Goal: Book appointment/travel/reservation

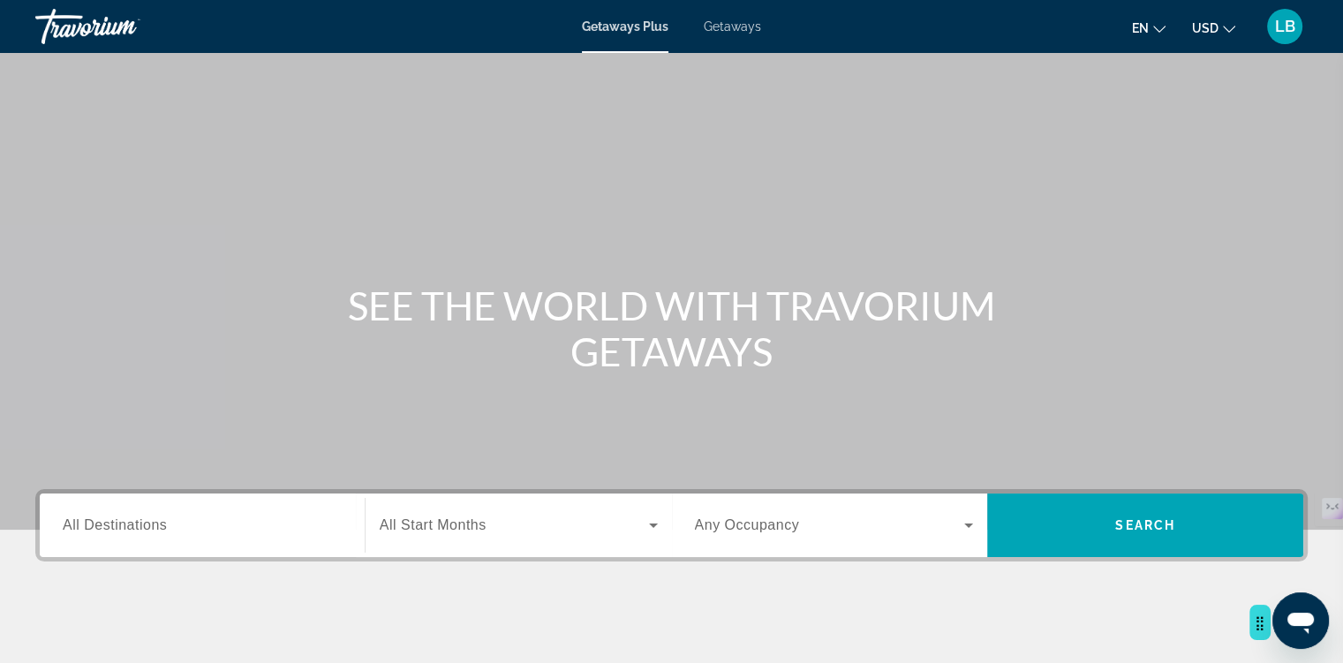
click at [600, 34] on span "Getaways Plus" at bounding box center [625, 26] width 87 height 14
click at [742, 32] on span "Getaways" at bounding box center [732, 26] width 57 height 14
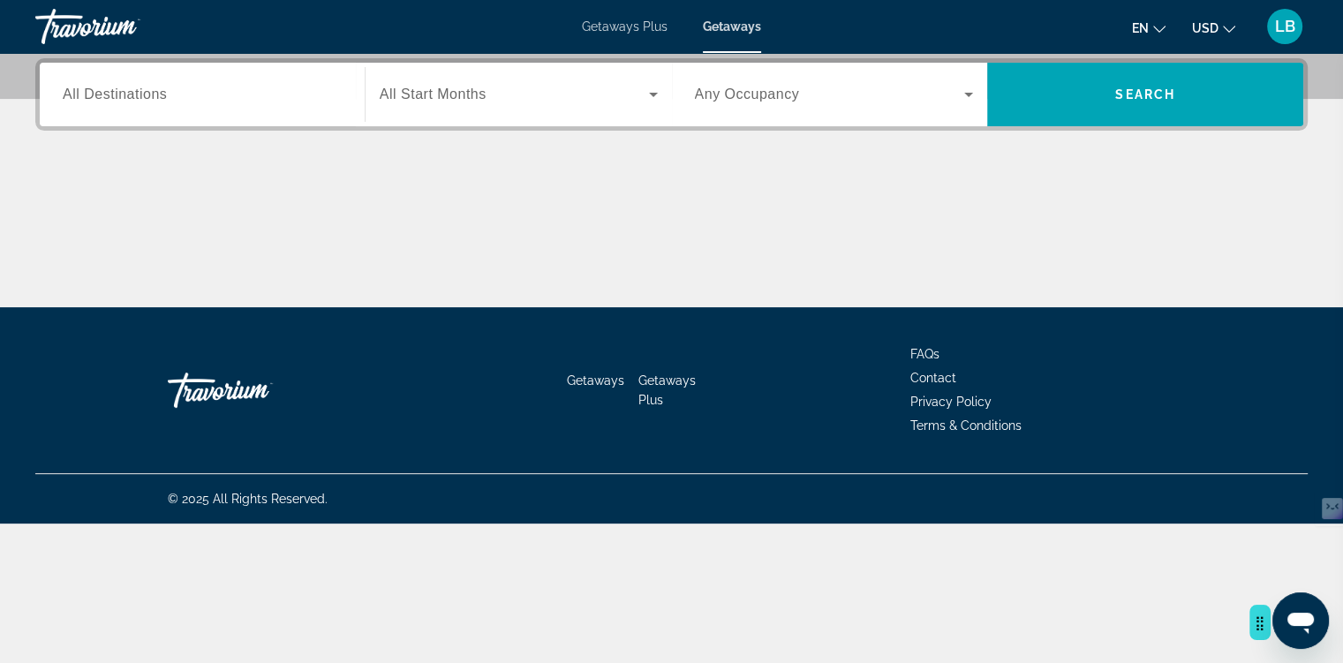
scroll to position [528, 0]
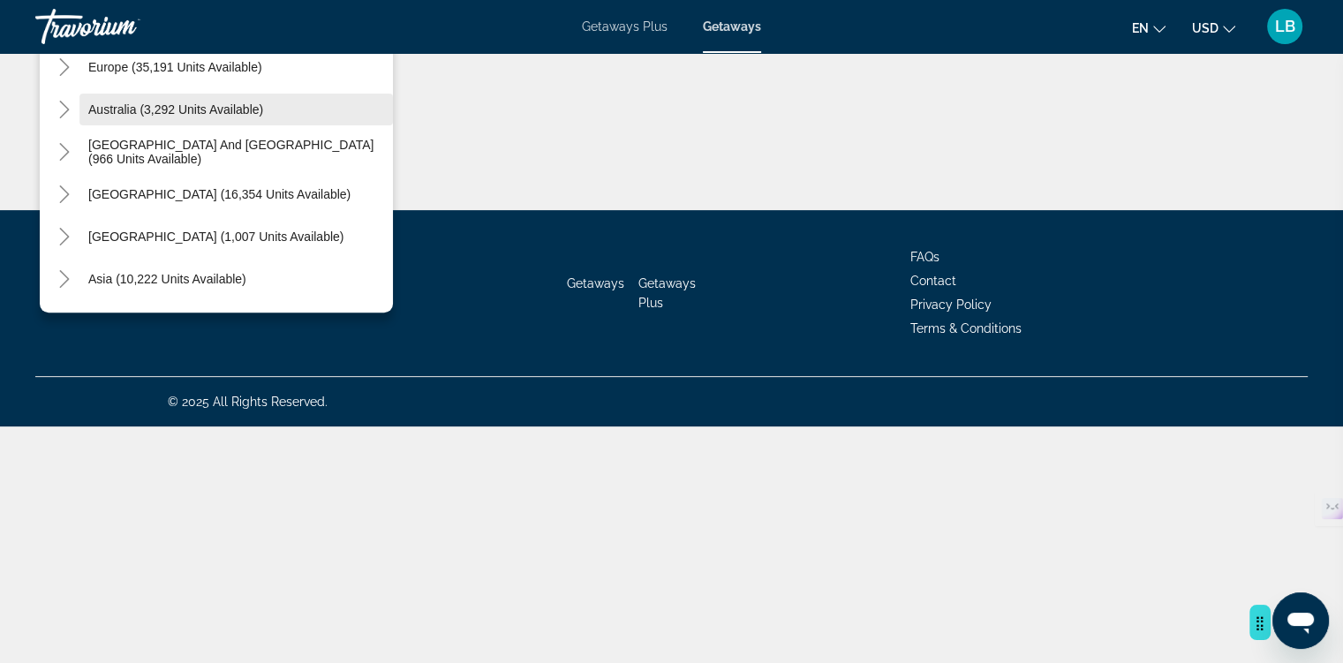
scroll to position [219, 0]
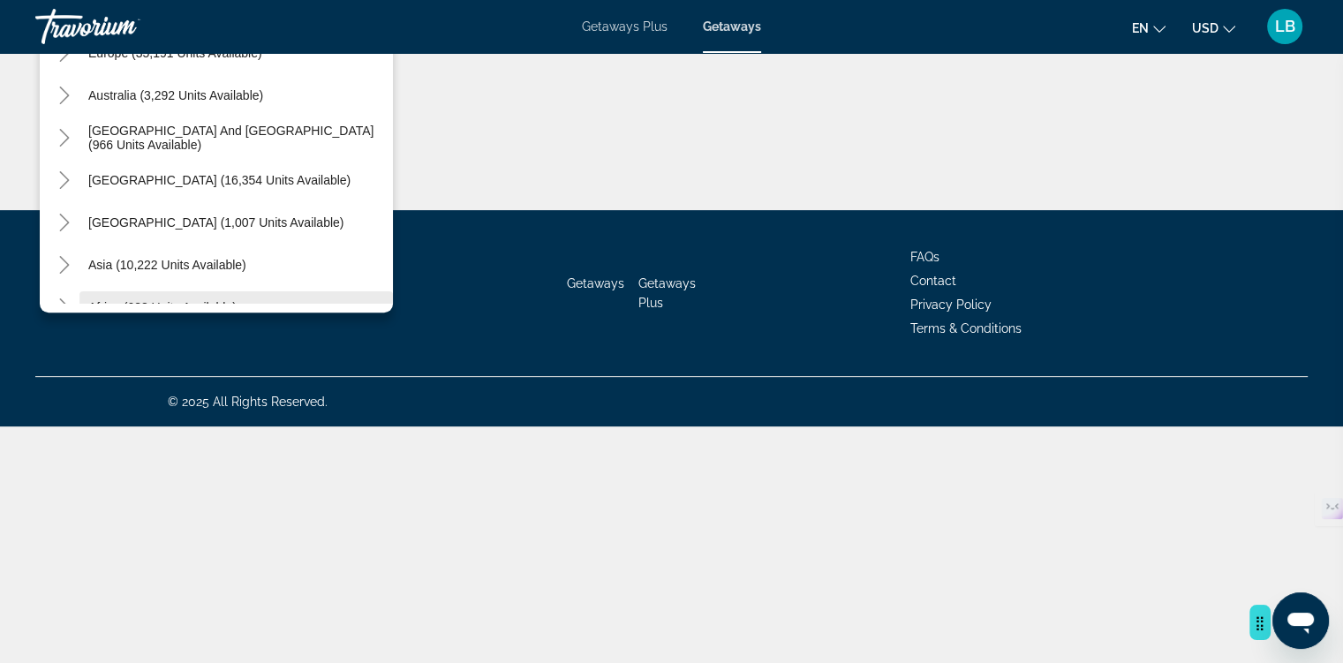
click at [297, 328] on span "Search widget" at bounding box center [235, 307] width 313 height 42
type input "**********"
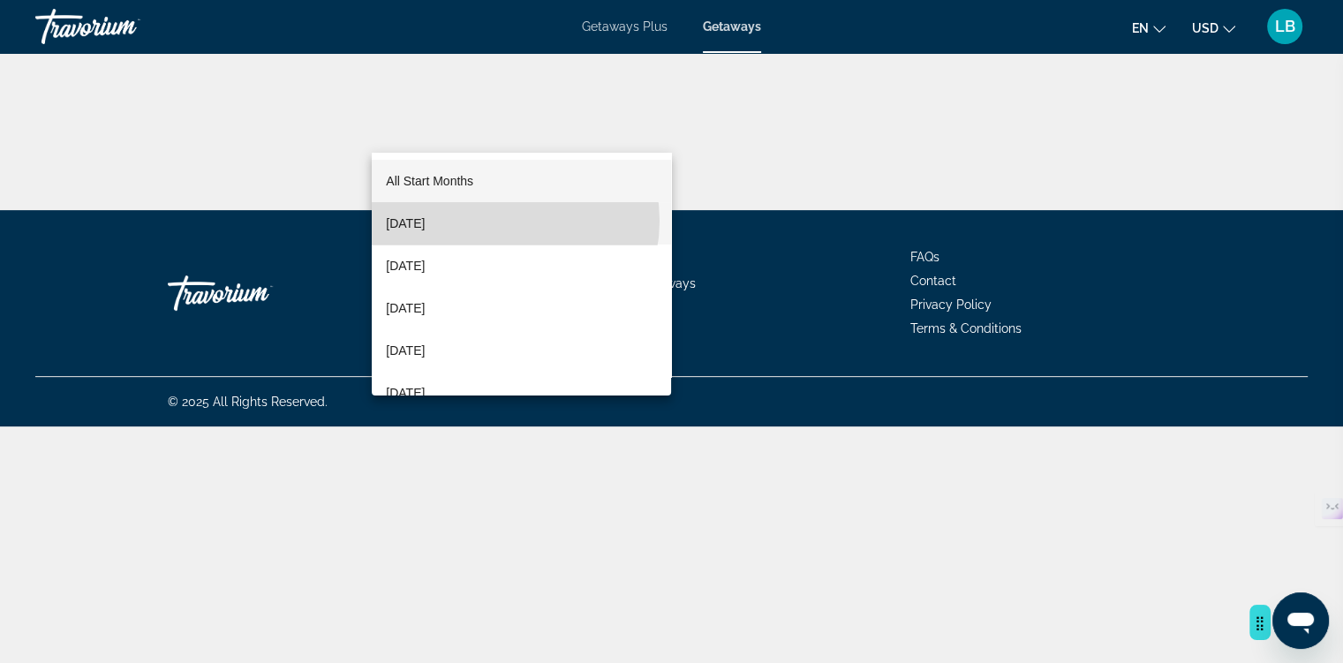
click at [502, 225] on mat-option "[DATE]" at bounding box center [521, 223] width 299 height 42
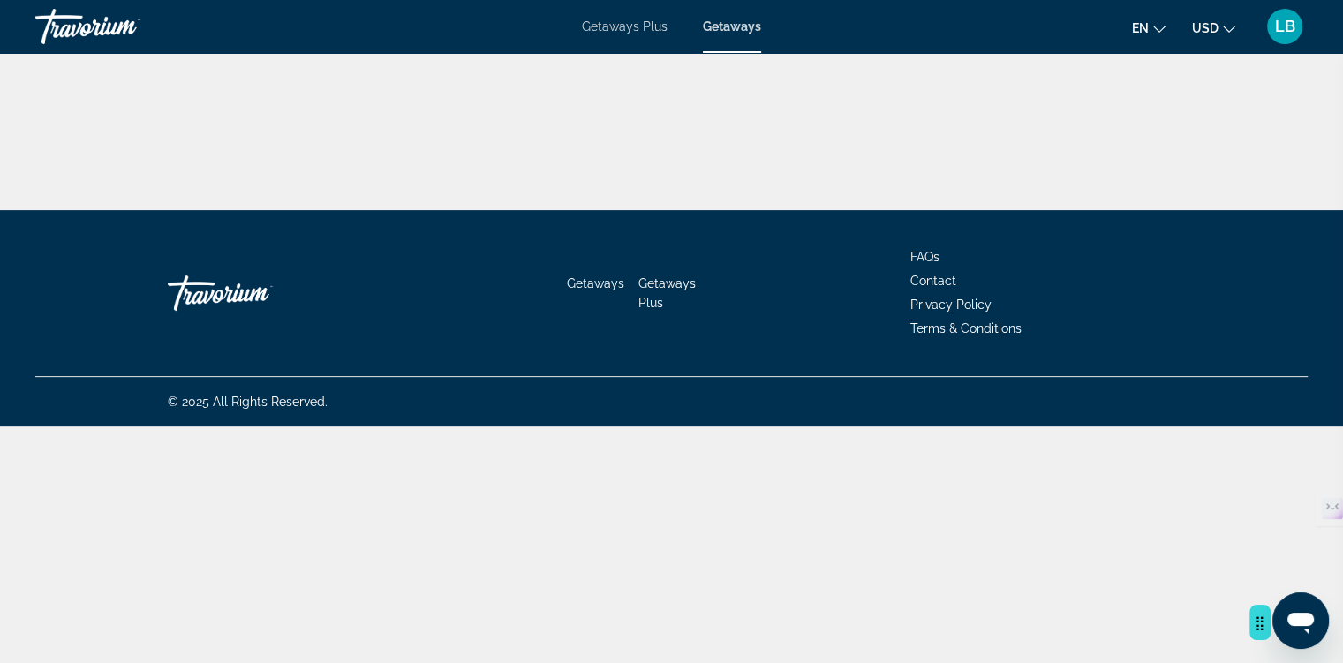
drag, startPoint x: 1119, startPoint y: 126, endPoint x: 1122, endPoint y: 138, distance: 11.8
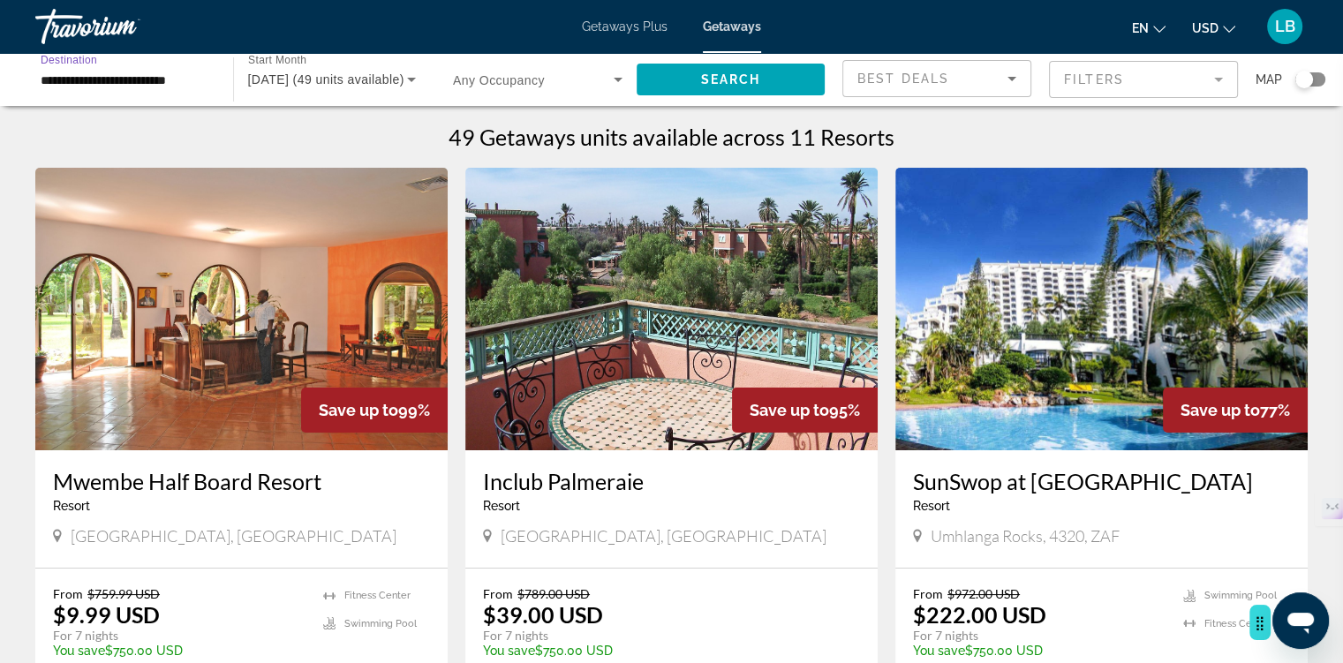
click at [196, 91] on input "**********" at bounding box center [125, 80] width 169 height 21
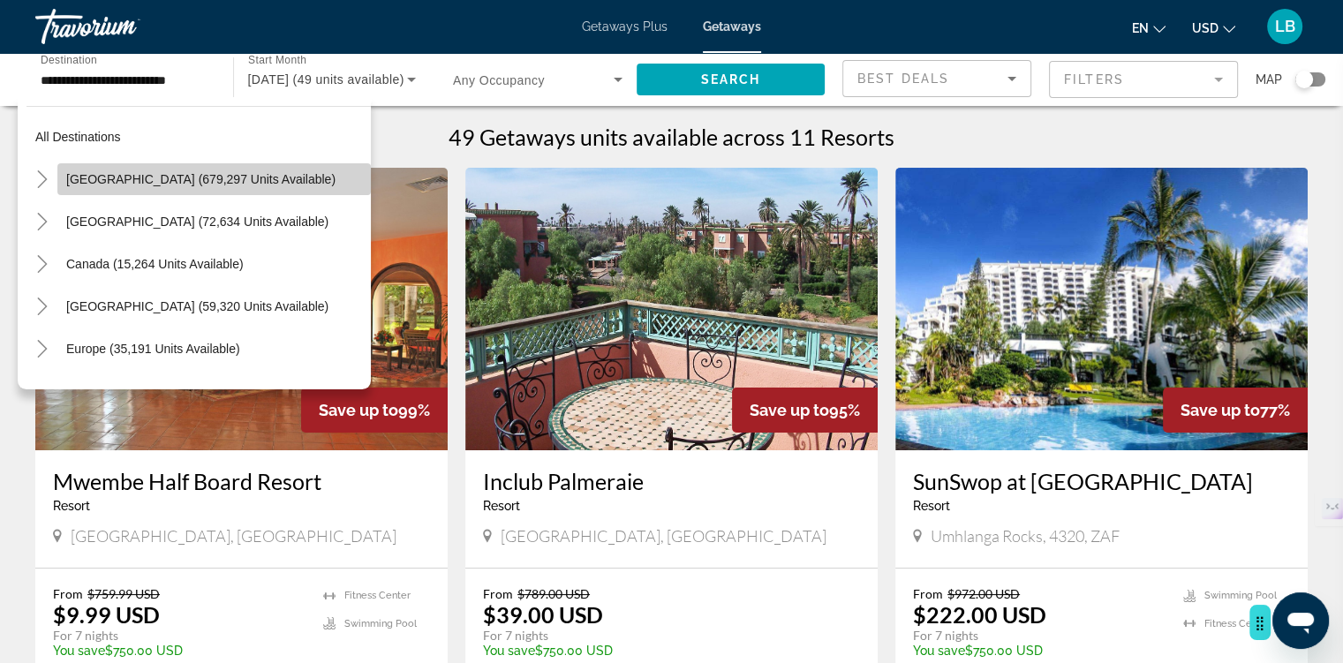
click at [230, 186] on span "[GEOGRAPHIC_DATA] (679,297 units available)" at bounding box center [200, 179] width 269 height 14
type input "**********"
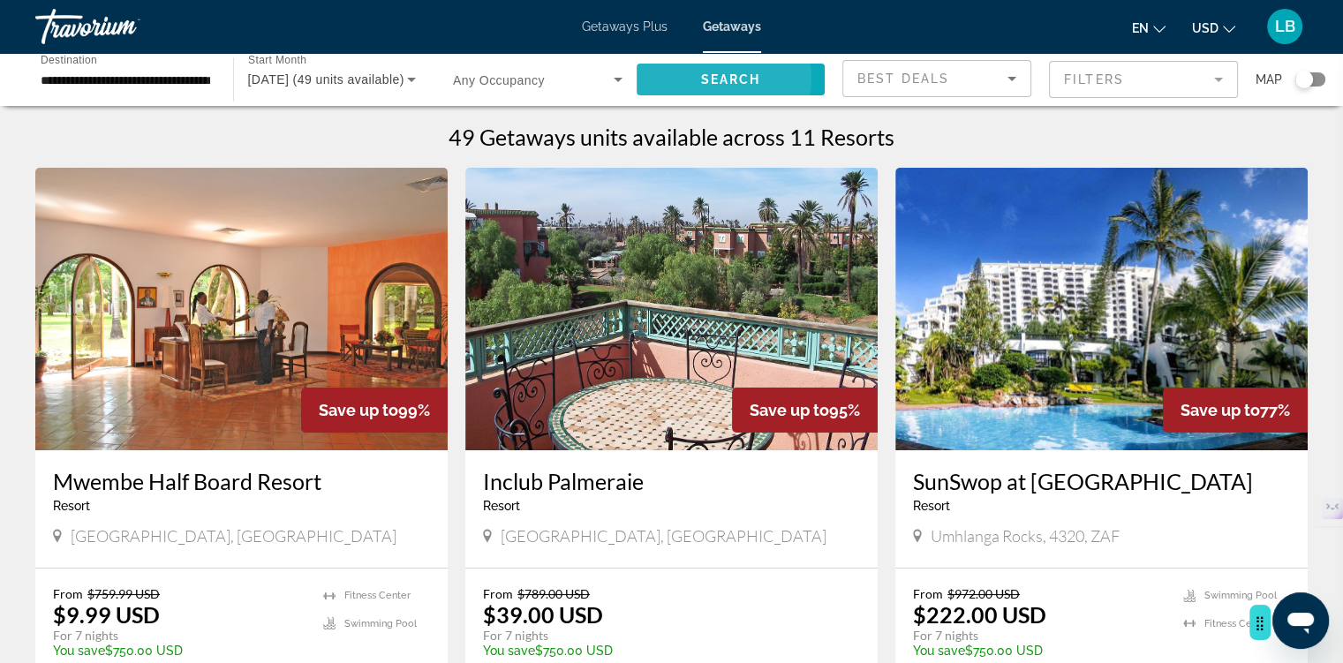
click at [700, 87] on span "Search" at bounding box center [730, 79] width 60 height 14
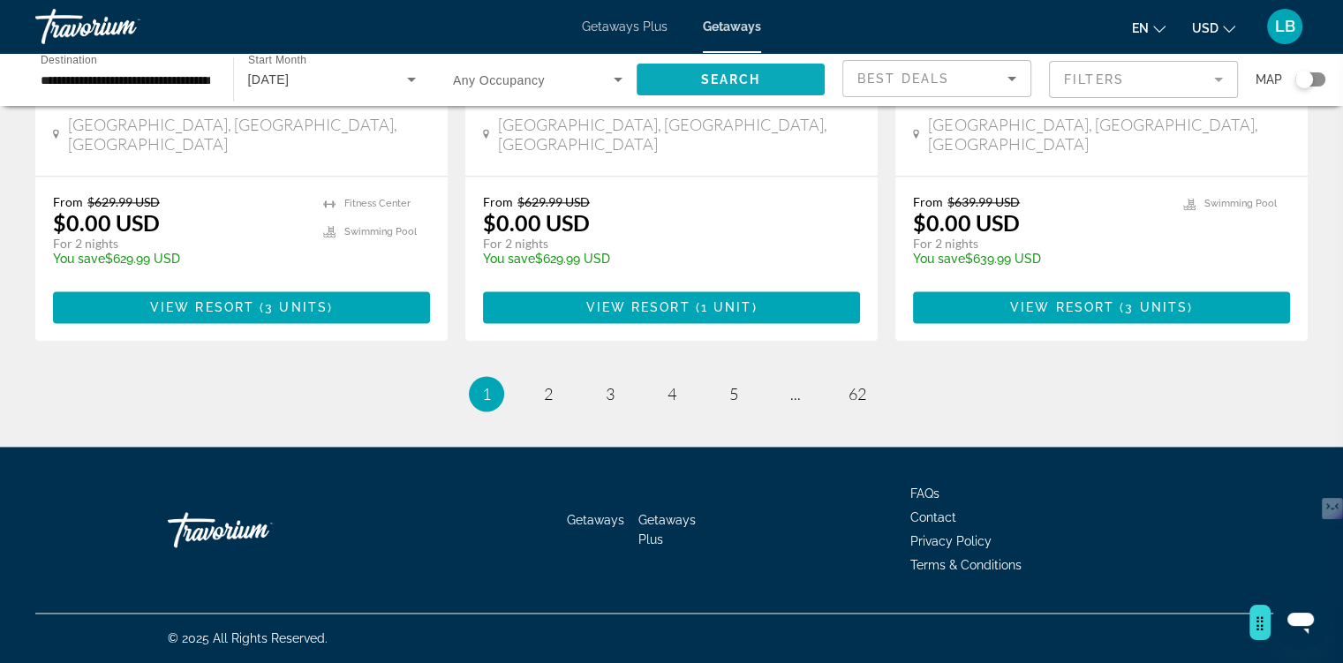
scroll to position [3005, 0]
click at [544, 384] on span "2" at bounding box center [548, 393] width 9 height 19
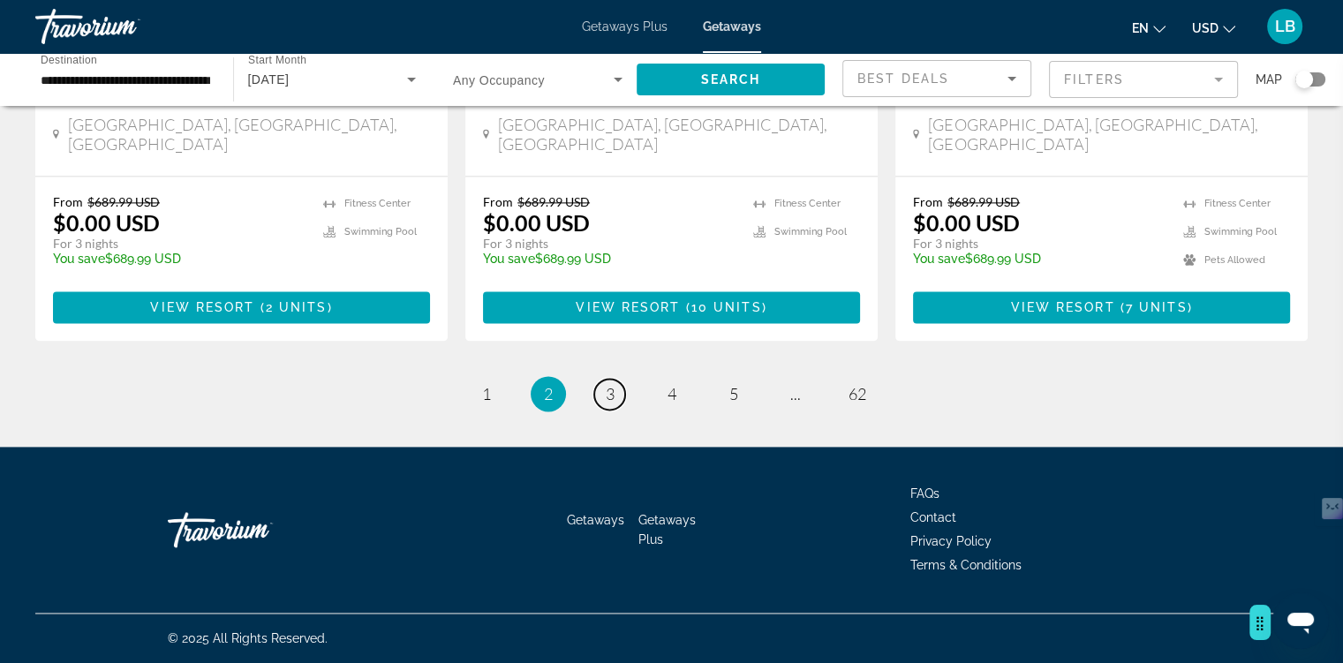
click at [600, 379] on link "page 3" at bounding box center [609, 394] width 31 height 31
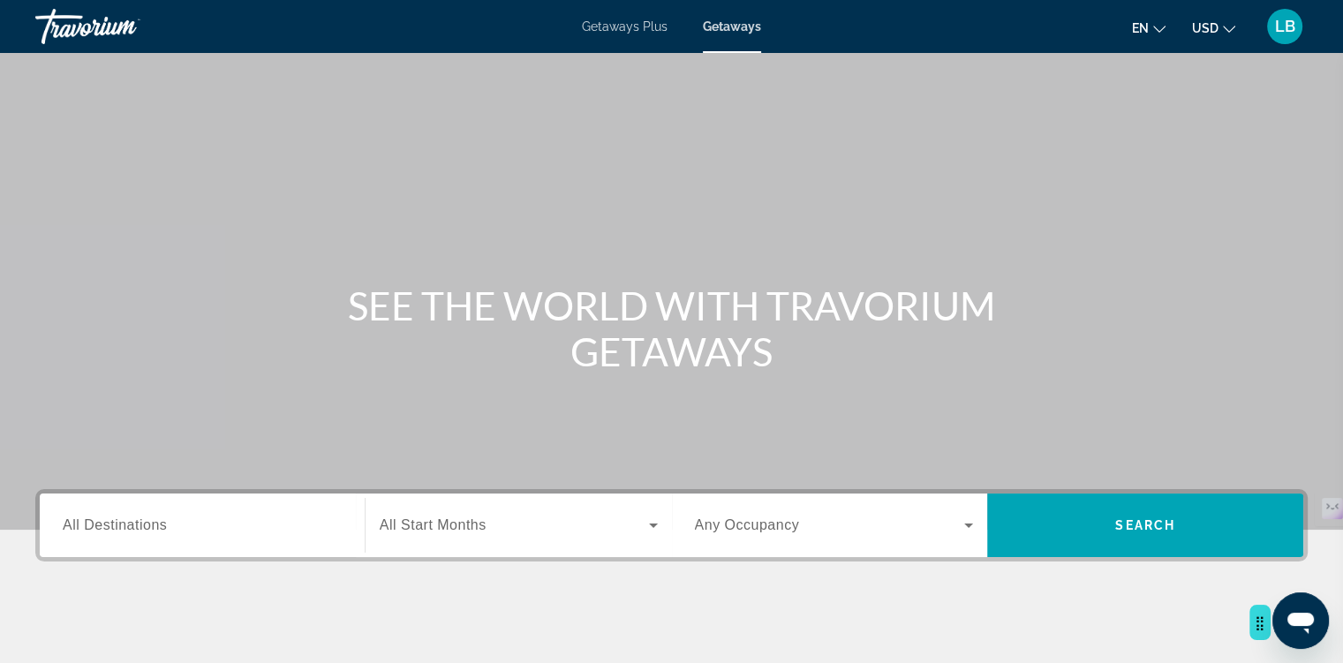
click at [614, 33] on span "Getaways Plus" at bounding box center [625, 26] width 86 height 14
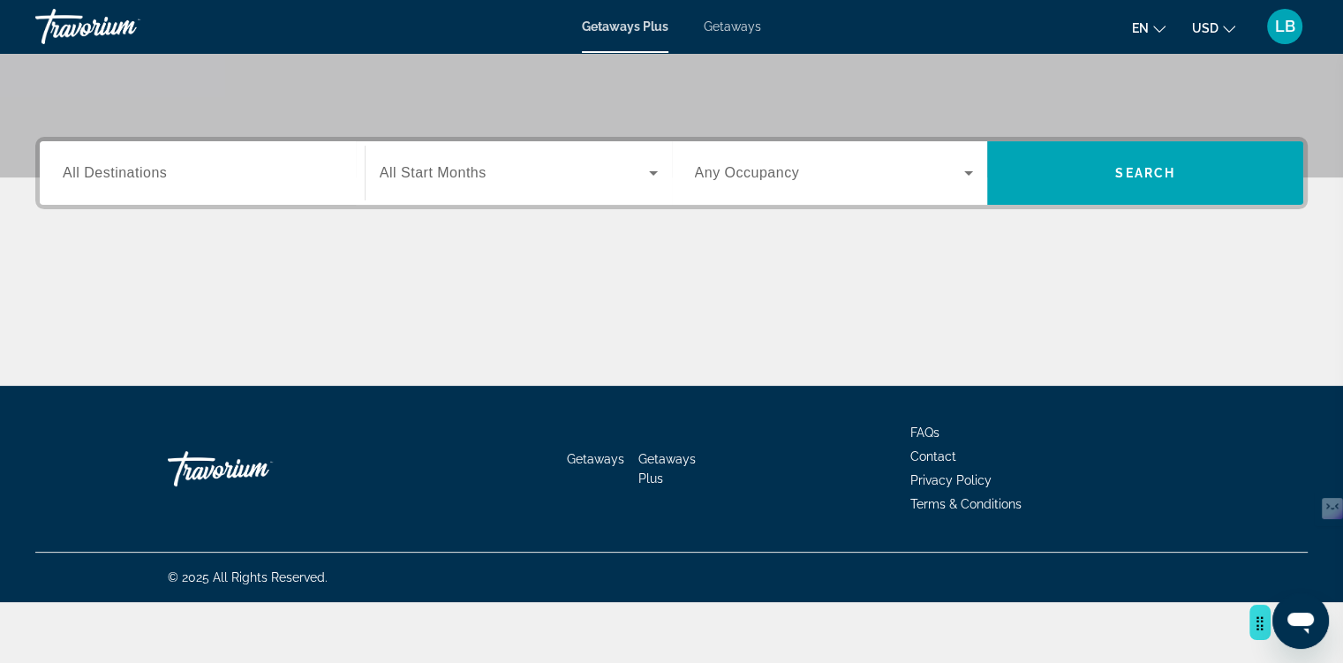
scroll to position [441, 0]
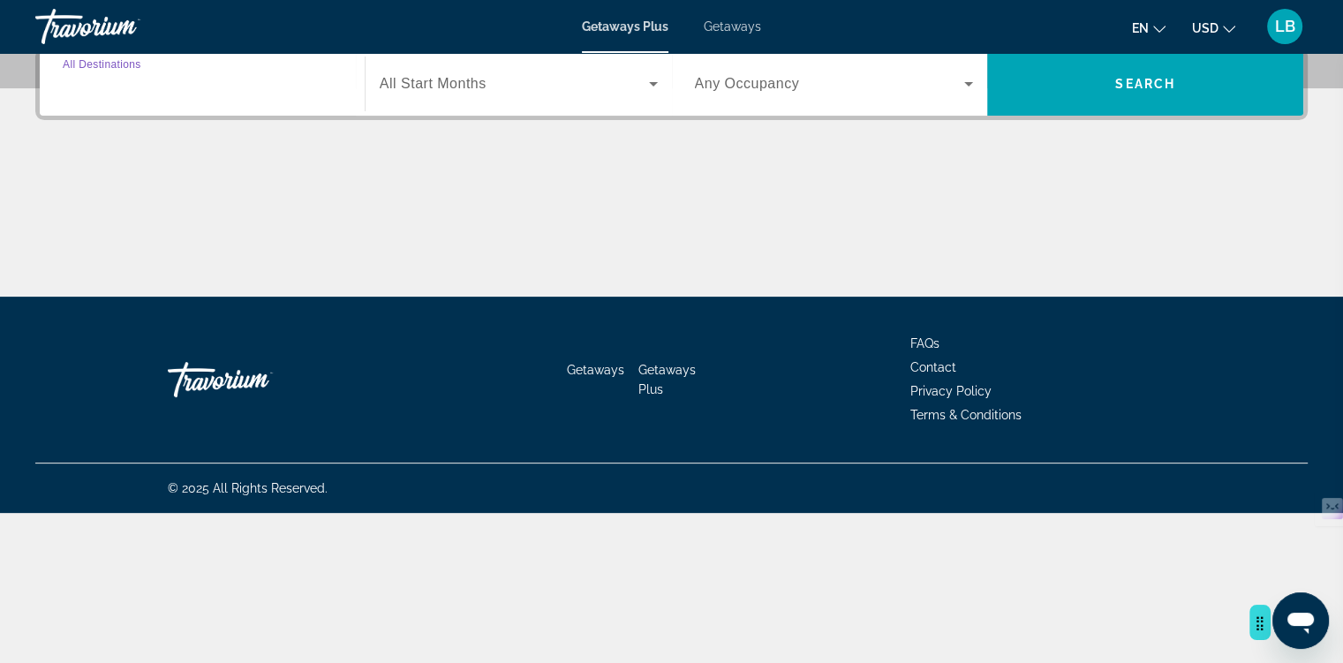
click at [300, 95] on input "Destination All Destinations" at bounding box center [202, 84] width 279 height 21
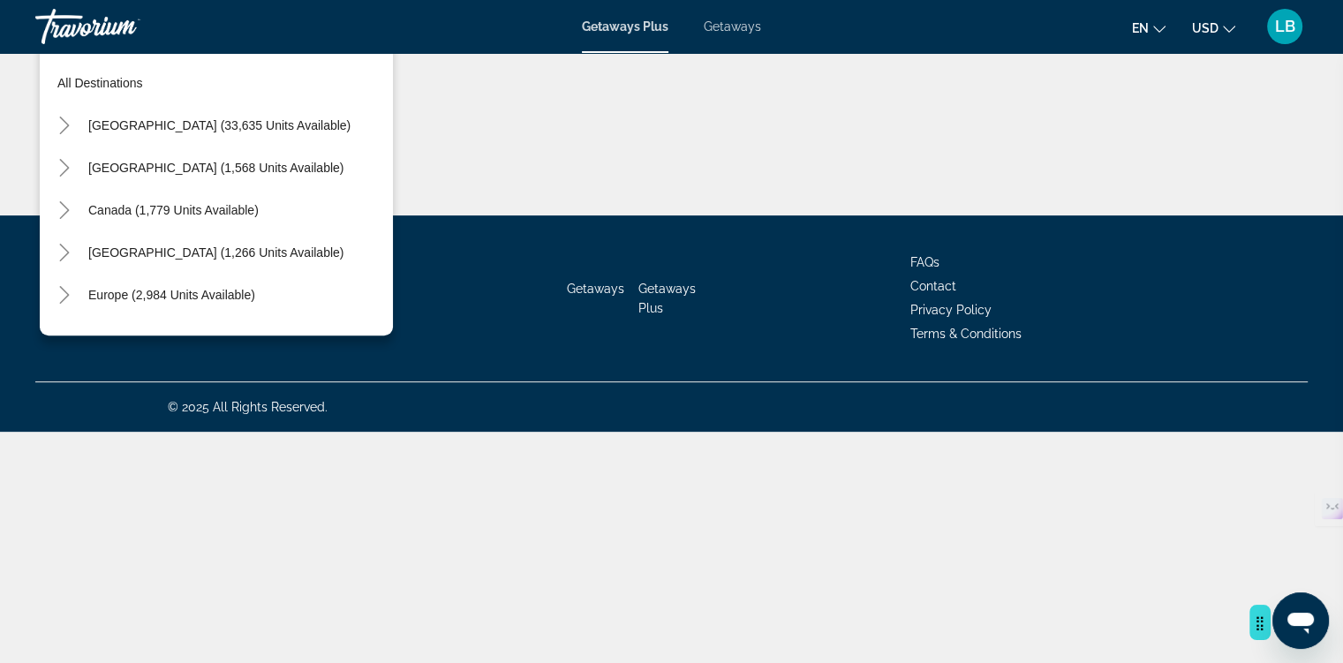
scroll to position [528, 0]
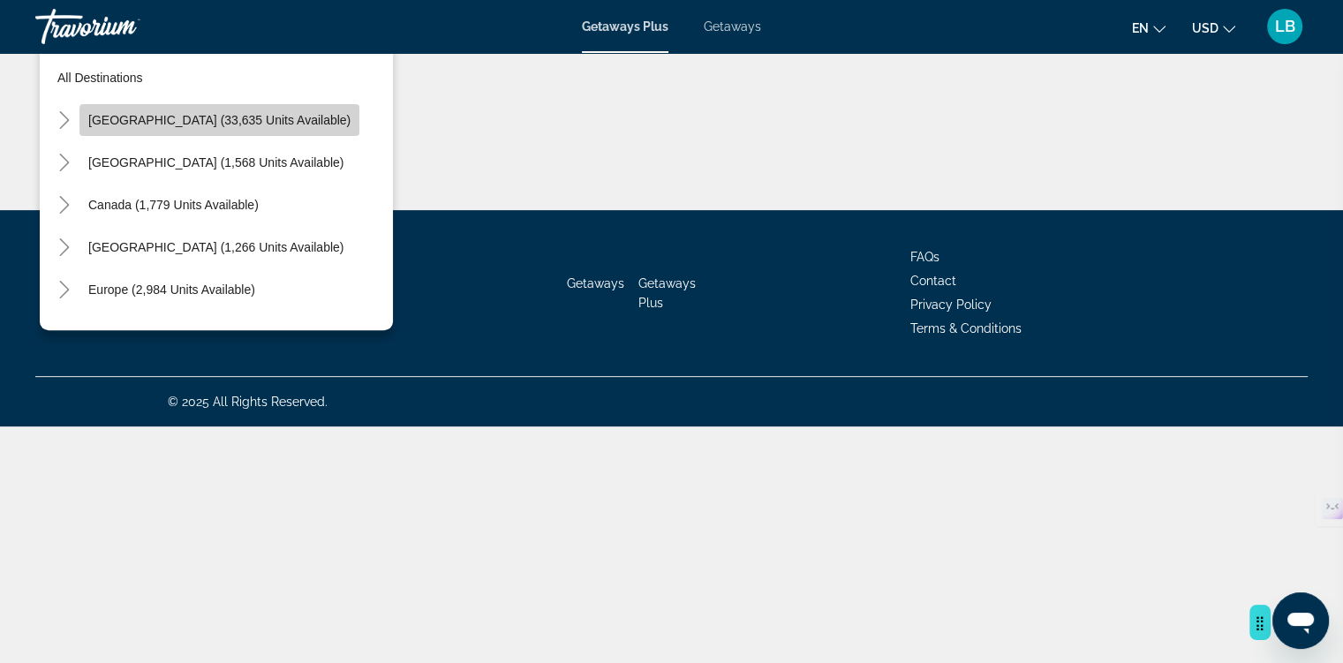
click at [254, 141] on span "Search widget" at bounding box center [219, 120] width 280 height 42
type input "**********"
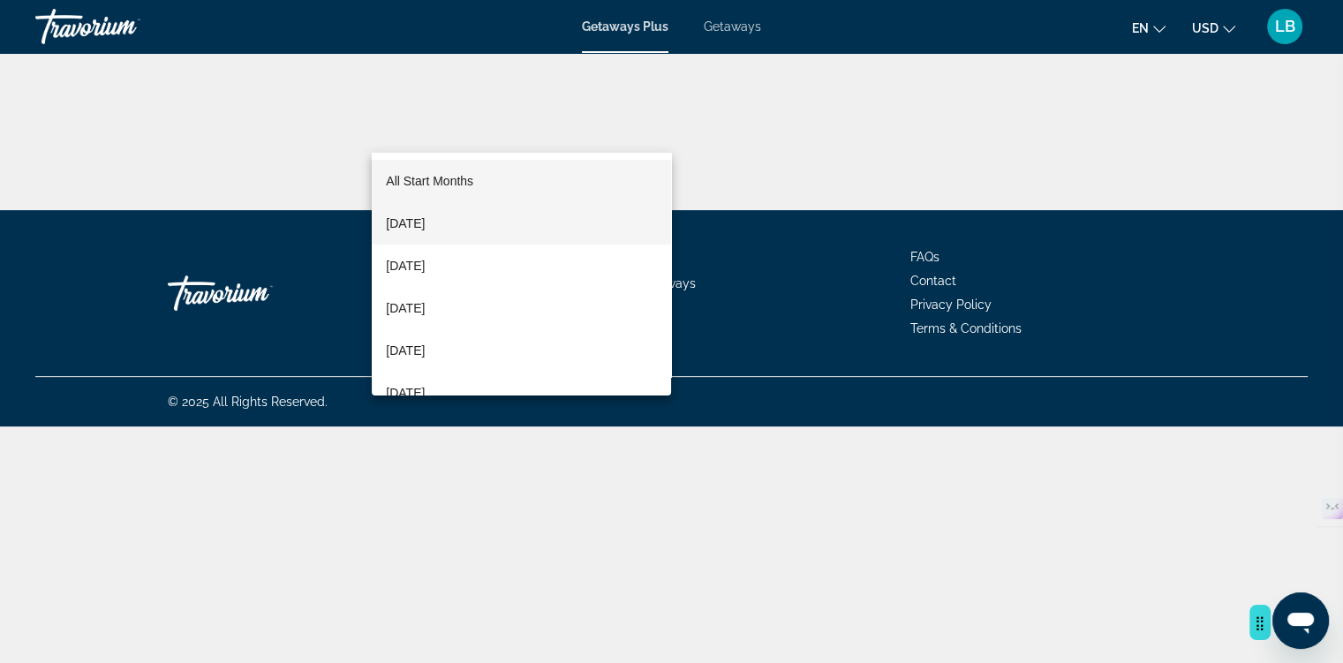
click at [501, 222] on mat-option "[DATE]" at bounding box center [521, 223] width 299 height 42
